Goal: Task Accomplishment & Management: Manage account settings

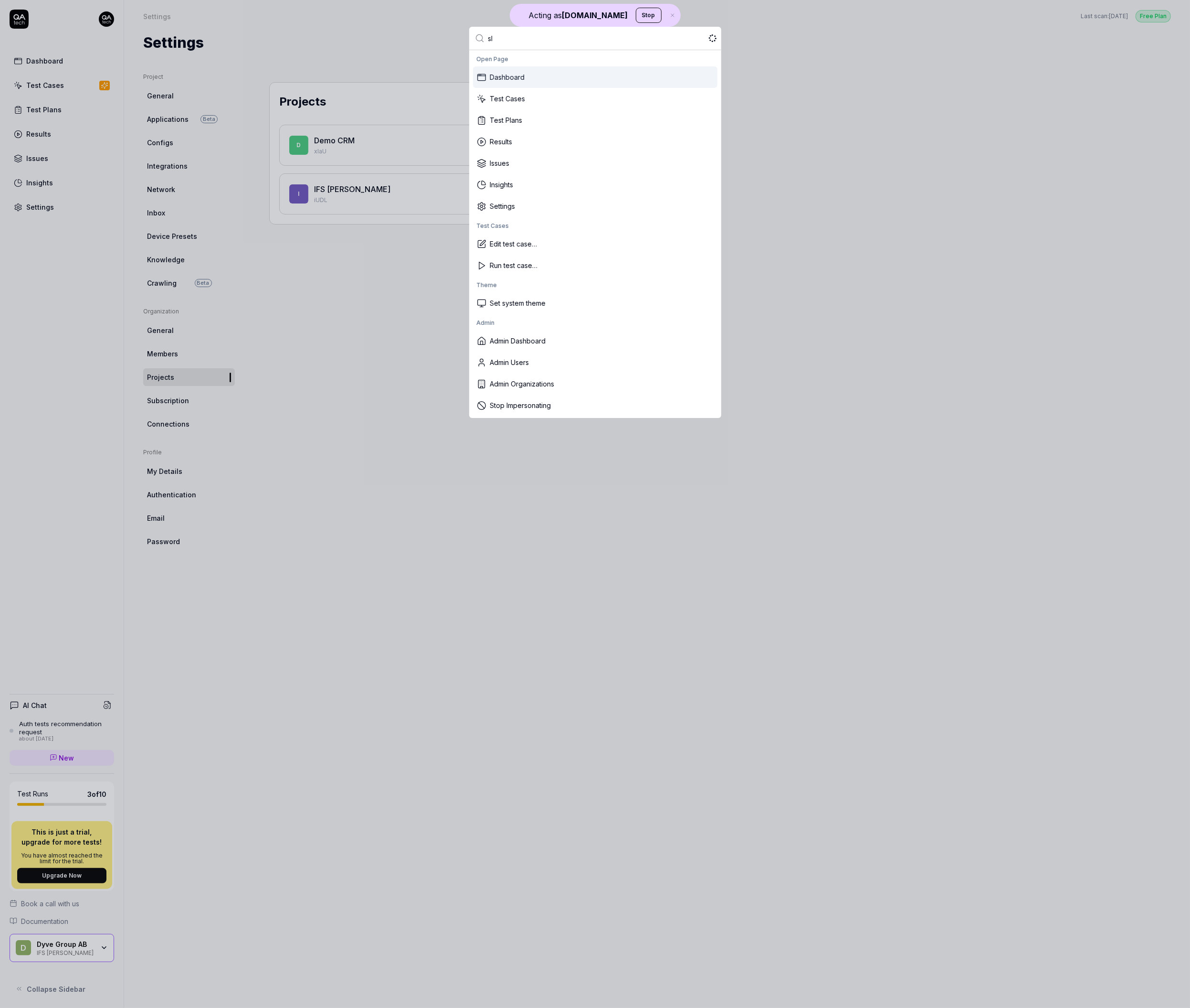
type input "slx"
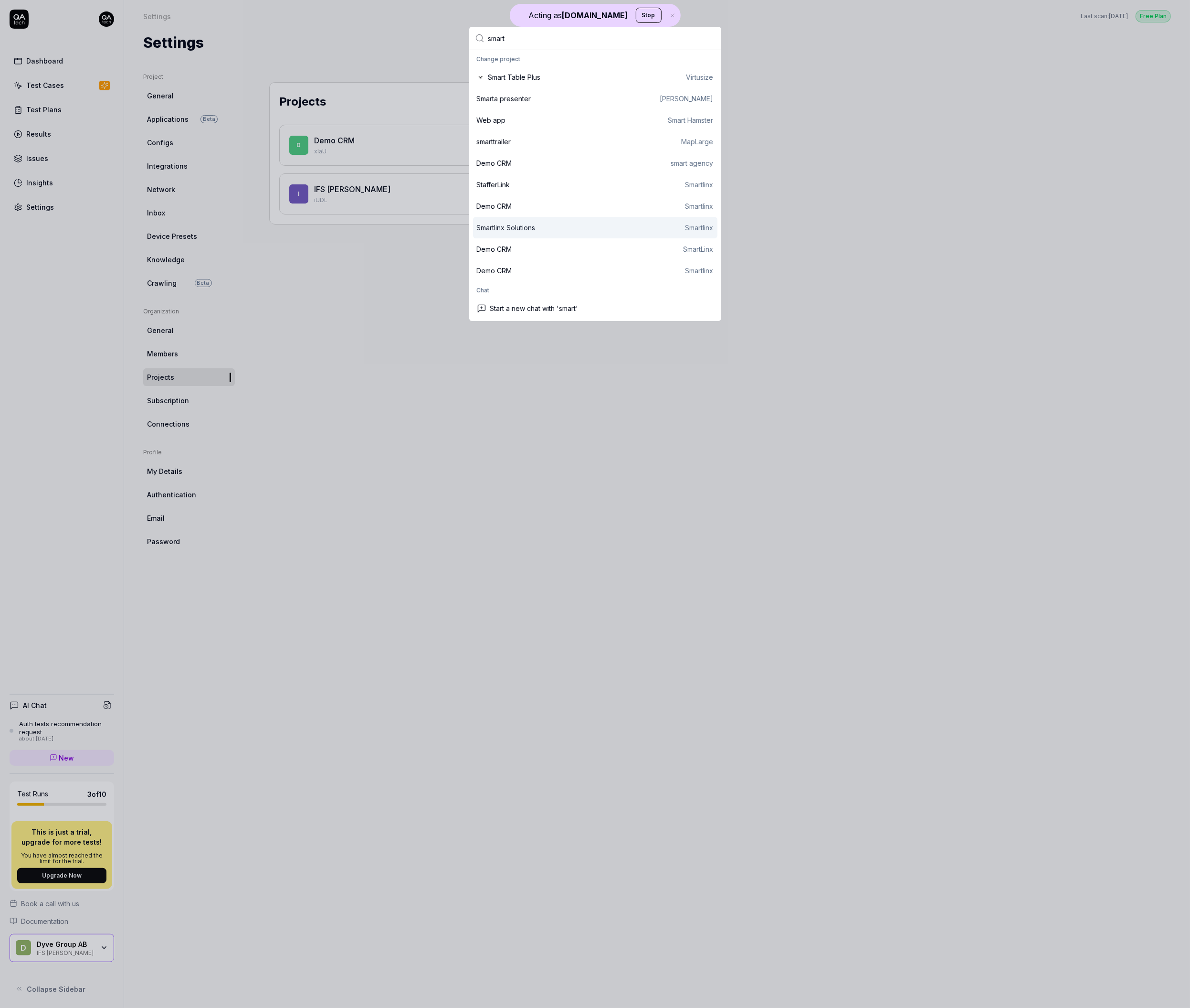
type input "smart"
click at [587, 233] on div "Smartlinx Solutions Smartlinx" at bounding box center [595, 228] width 244 height 21
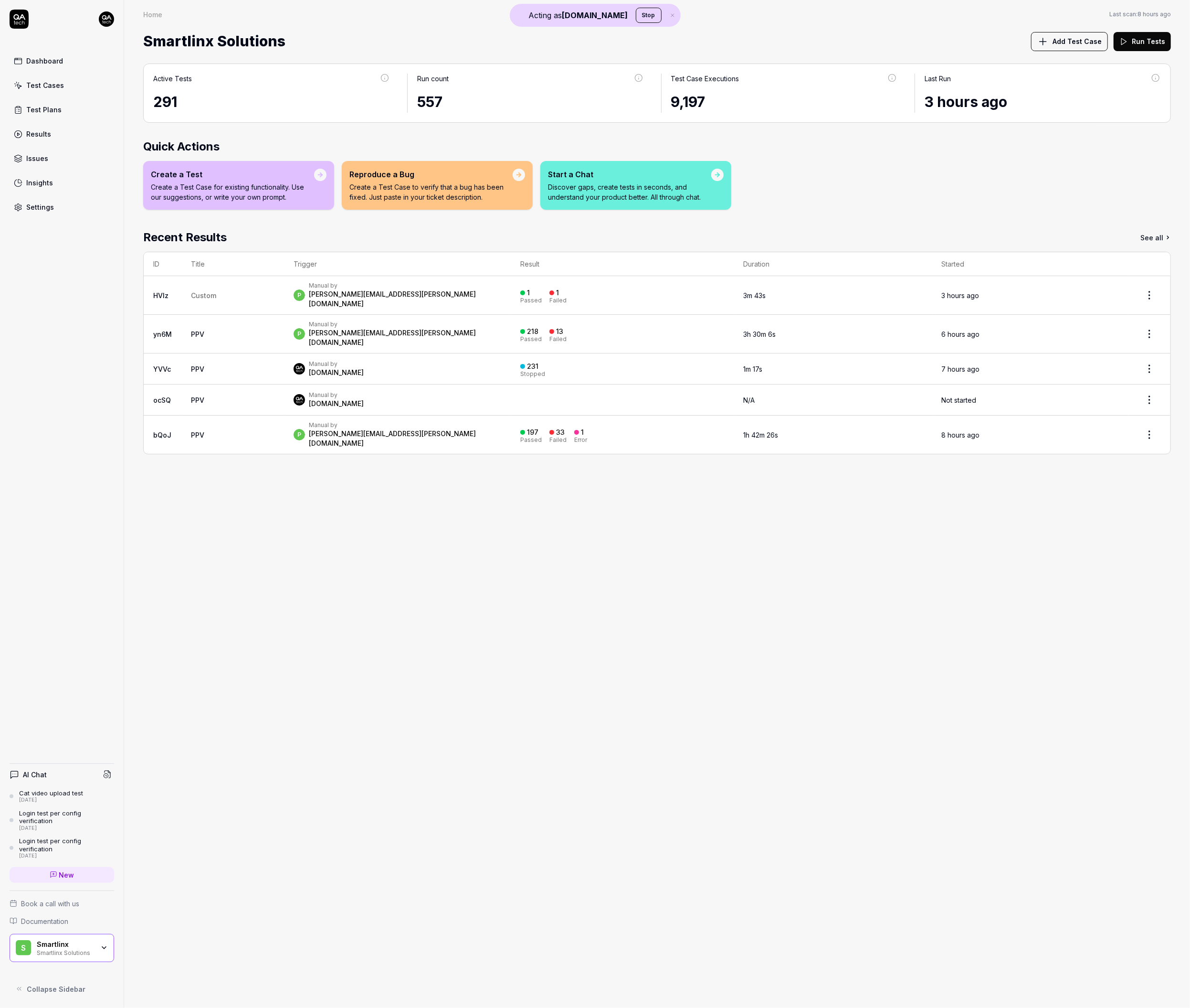
click at [46, 216] on link "Settings" at bounding box center [62, 207] width 105 height 19
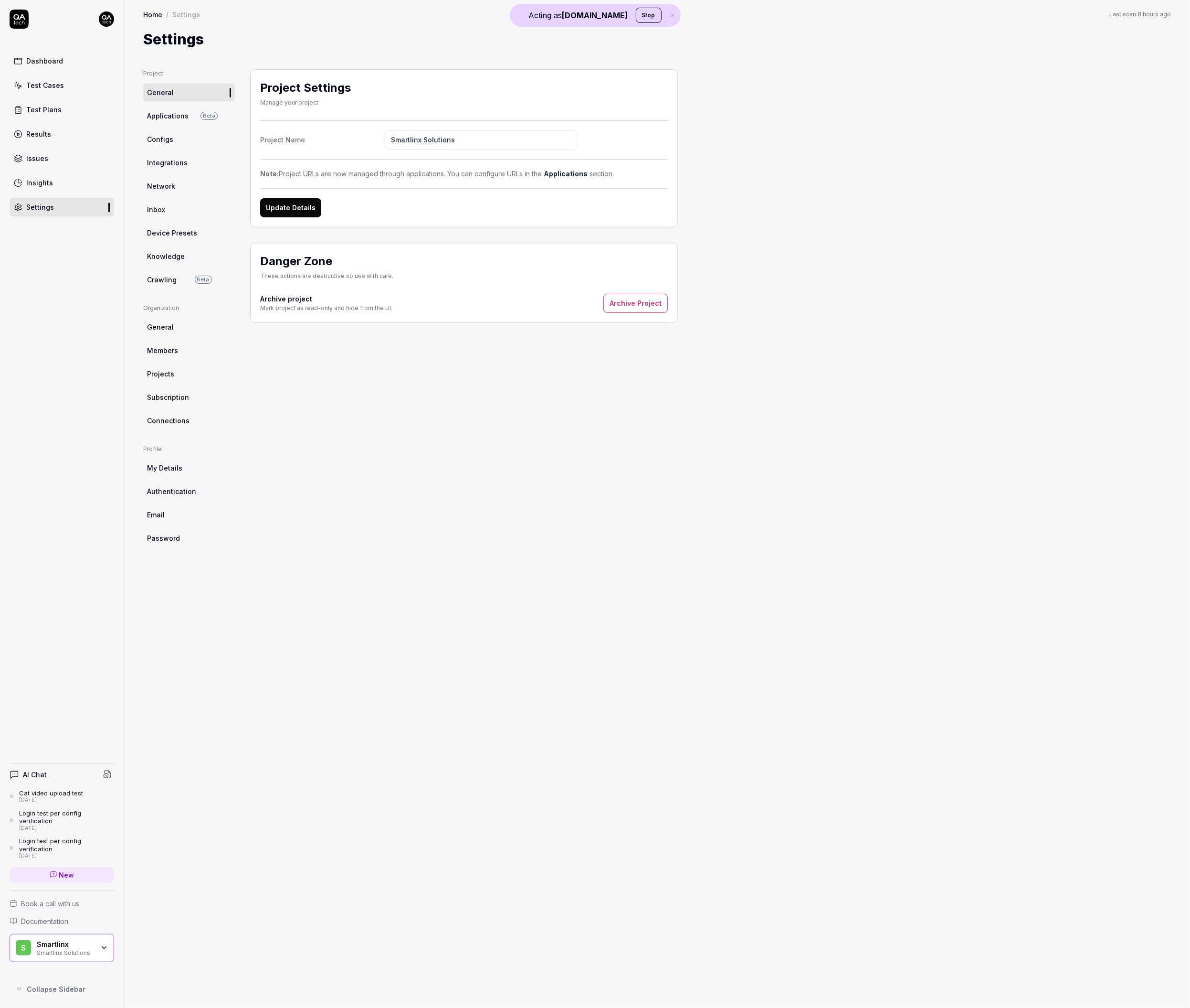
click at [170, 323] on span "General" at bounding box center [160, 327] width 26 height 10
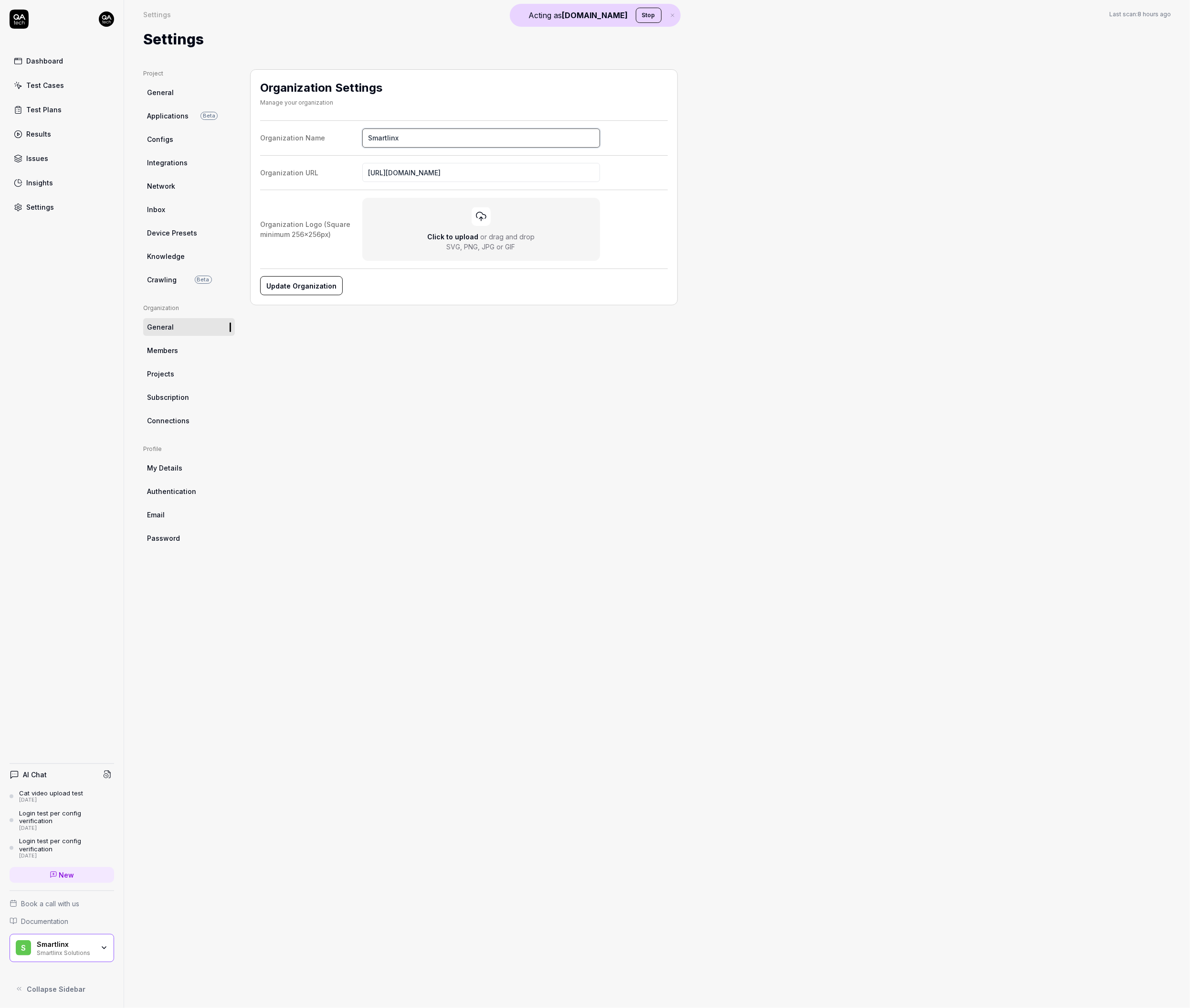
click at [459, 143] on input "Smartlinx" at bounding box center [481, 138] width 238 height 19
click at [435, 437] on div "Organization Settings Manage your organization Organization Name Smartlinx Orga…" at bounding box center [463, 529] width 428 height 919
click at [294, 291] on button "Update Organization" at bounding box center [301, 285] width 82 height 19
